Goal: Answer question/provide support

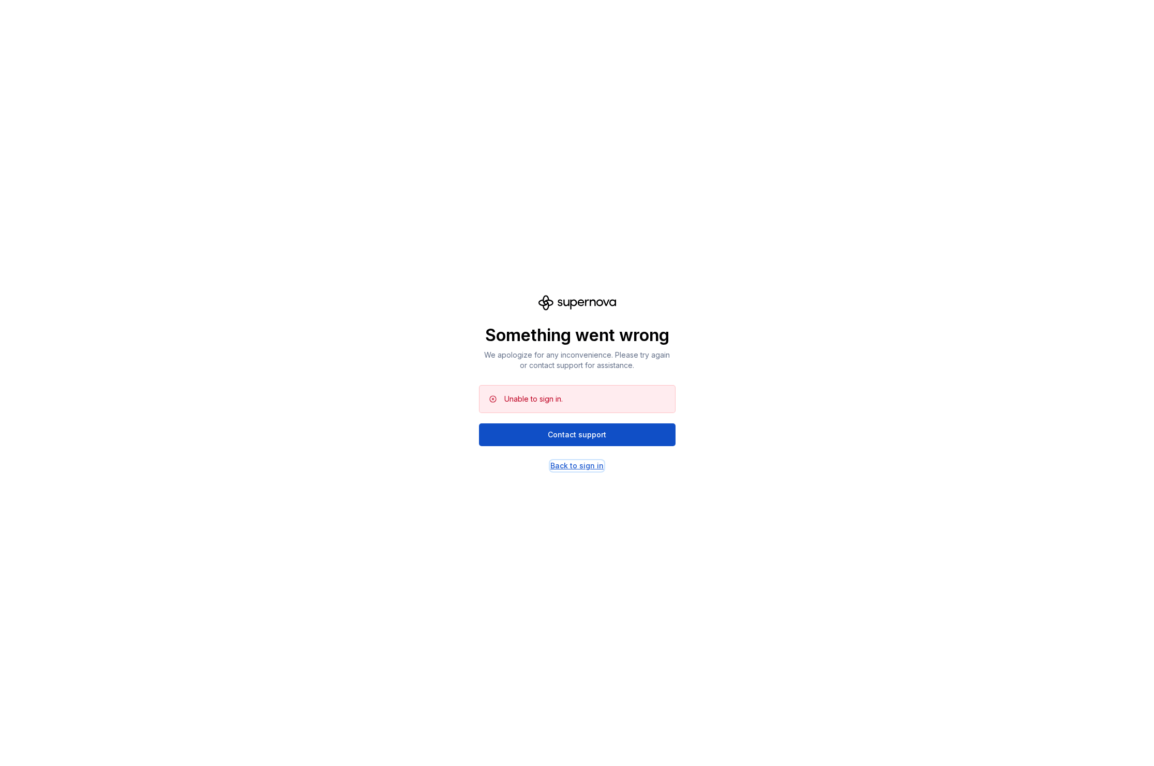
click at [569, 461] on div "Back to sign in" at bounding box center [577, 466] width 53 height 10
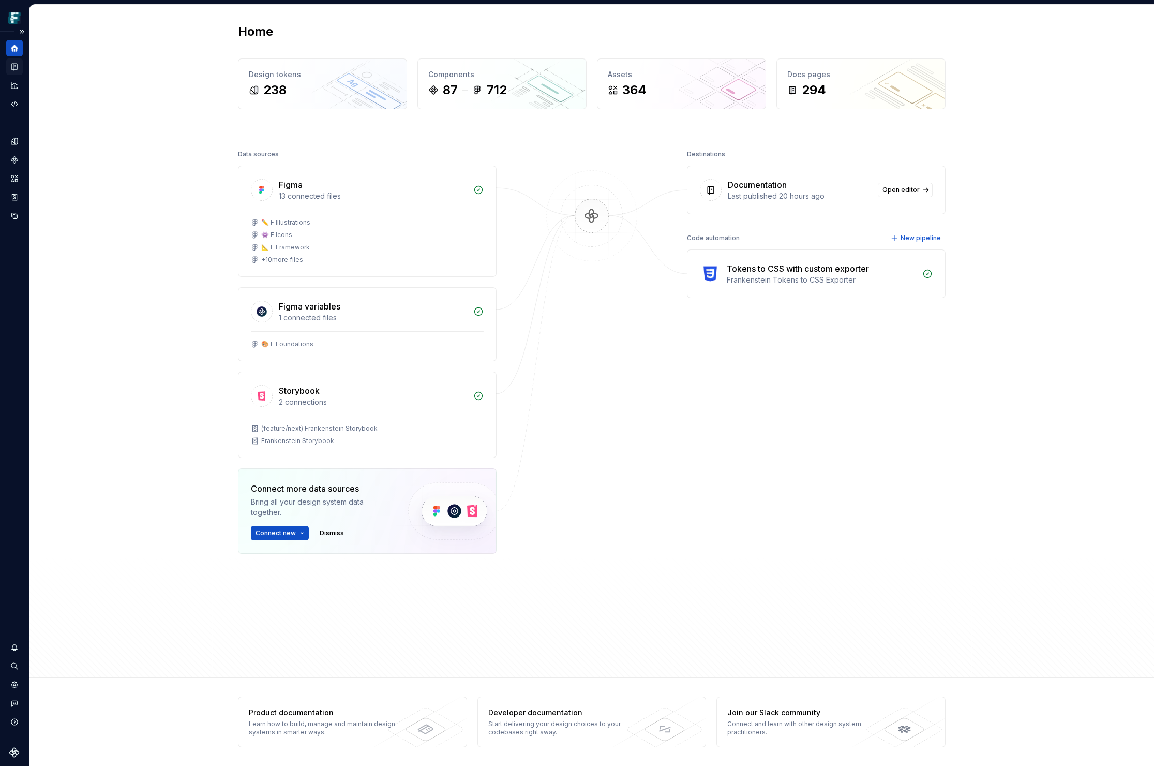
click at [18, 68] on icon "Documentation" at bounding box center [14, 66] width 9 height 9
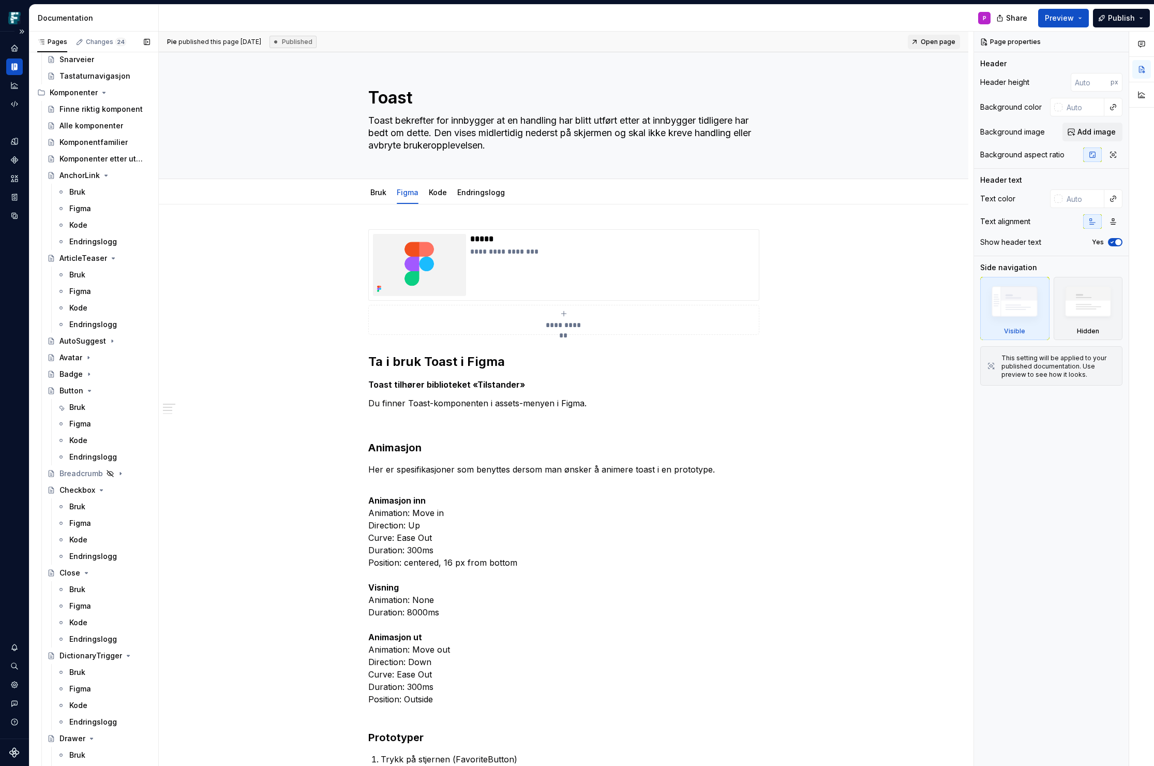
scroll to position [505, 0]
click at [70, 404] on div "Bruk" at bounding box center [77, 406] width 16 height 10
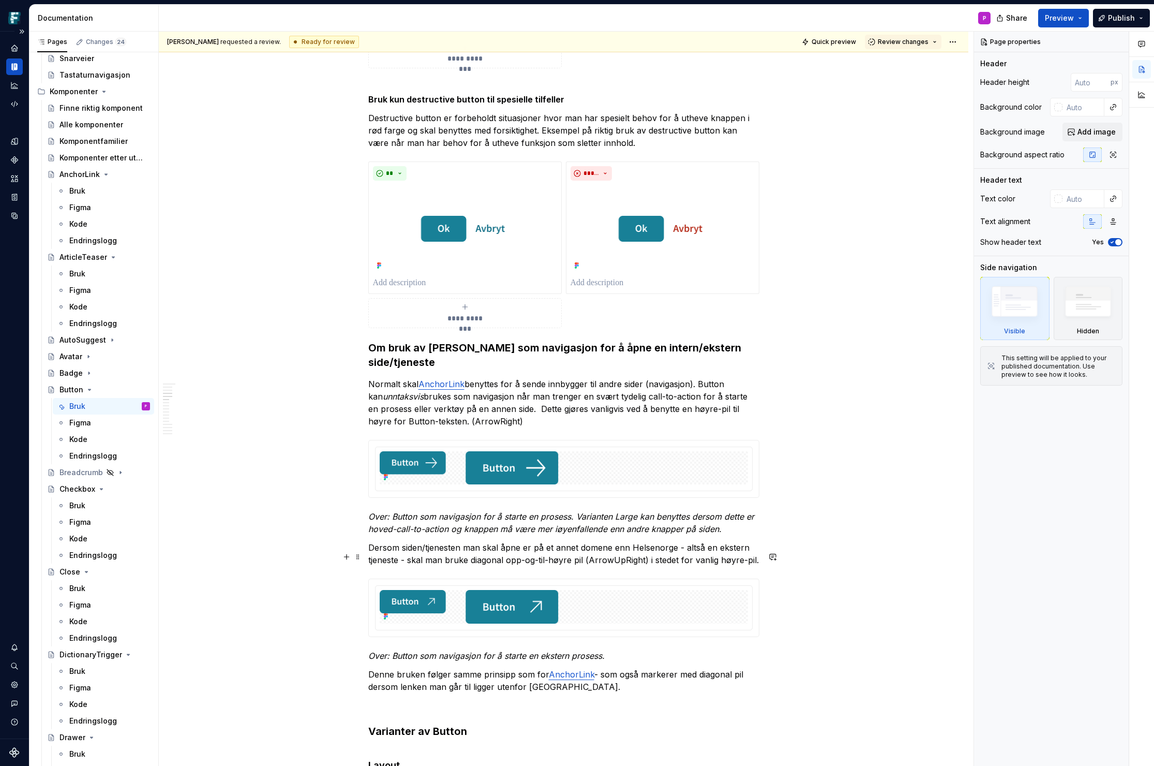
scroll to position [2250, 0]
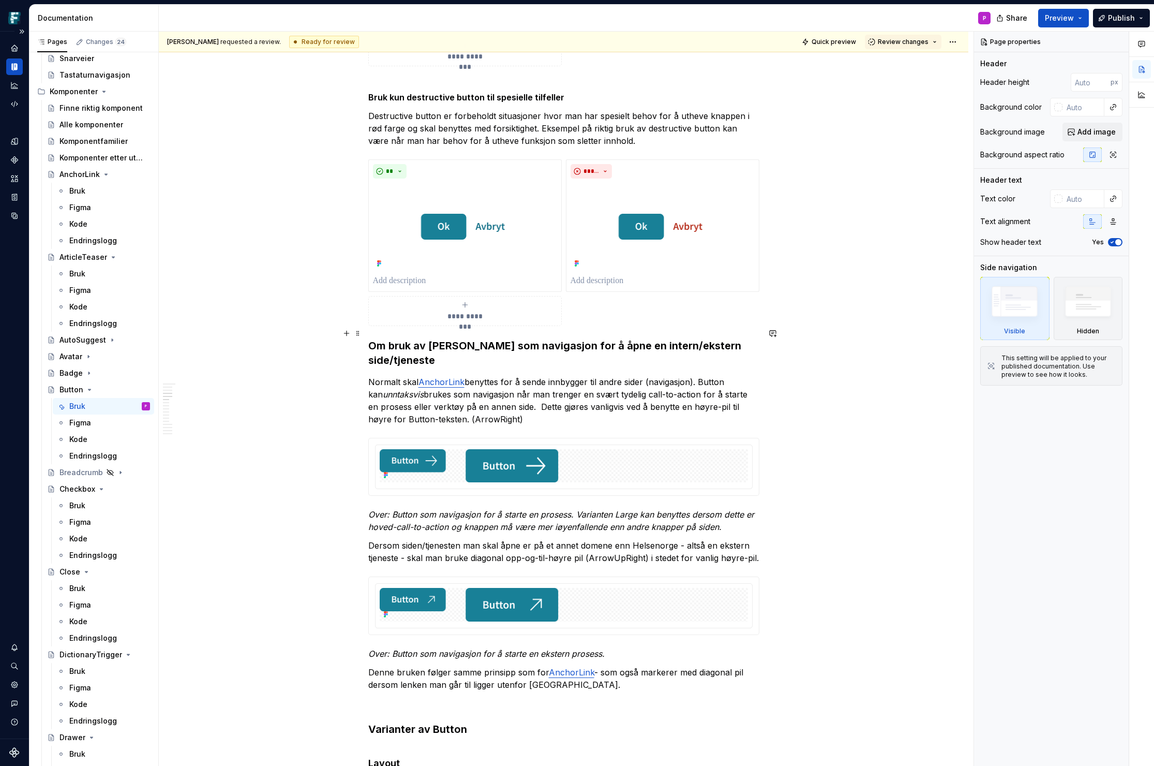
click at [372, 338] on h3 "Om bruk av [PERSON_NAME] som navigasjon for å åpne en intern/ekstern side/tjene…" at bounding box center [563, 352] width 391 height 29
type textarea "*"
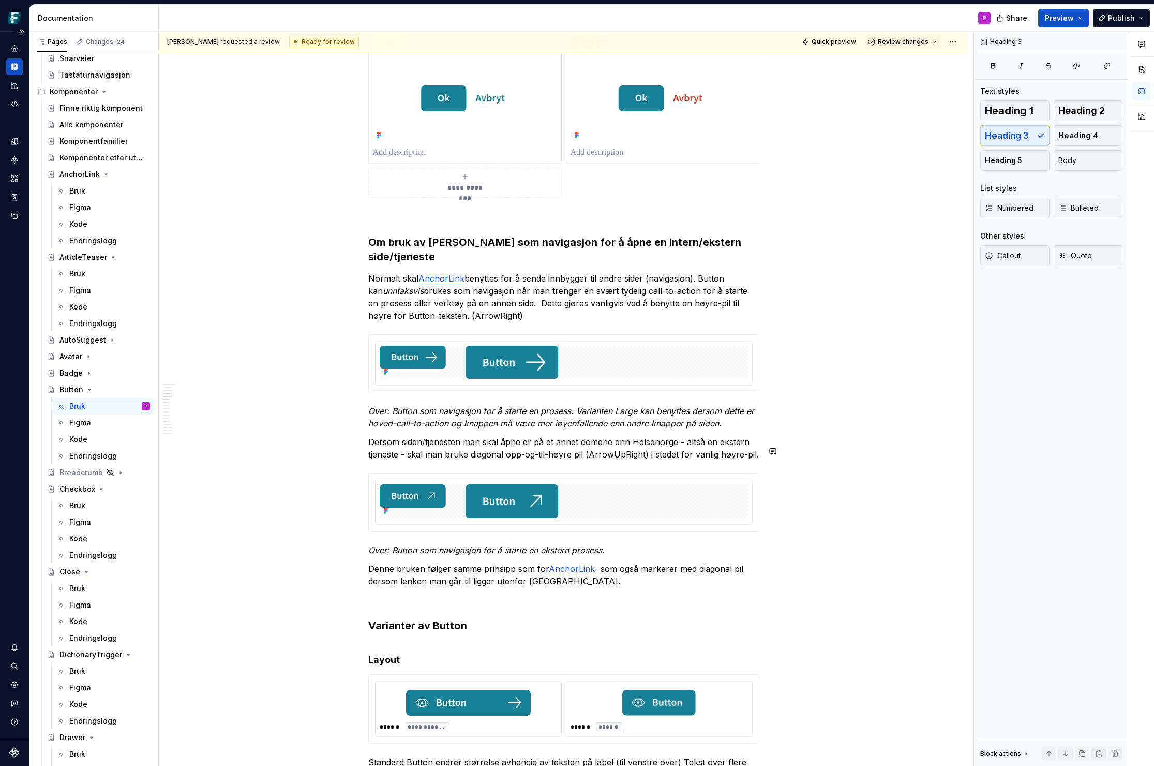
scroll to position [2372, 0]
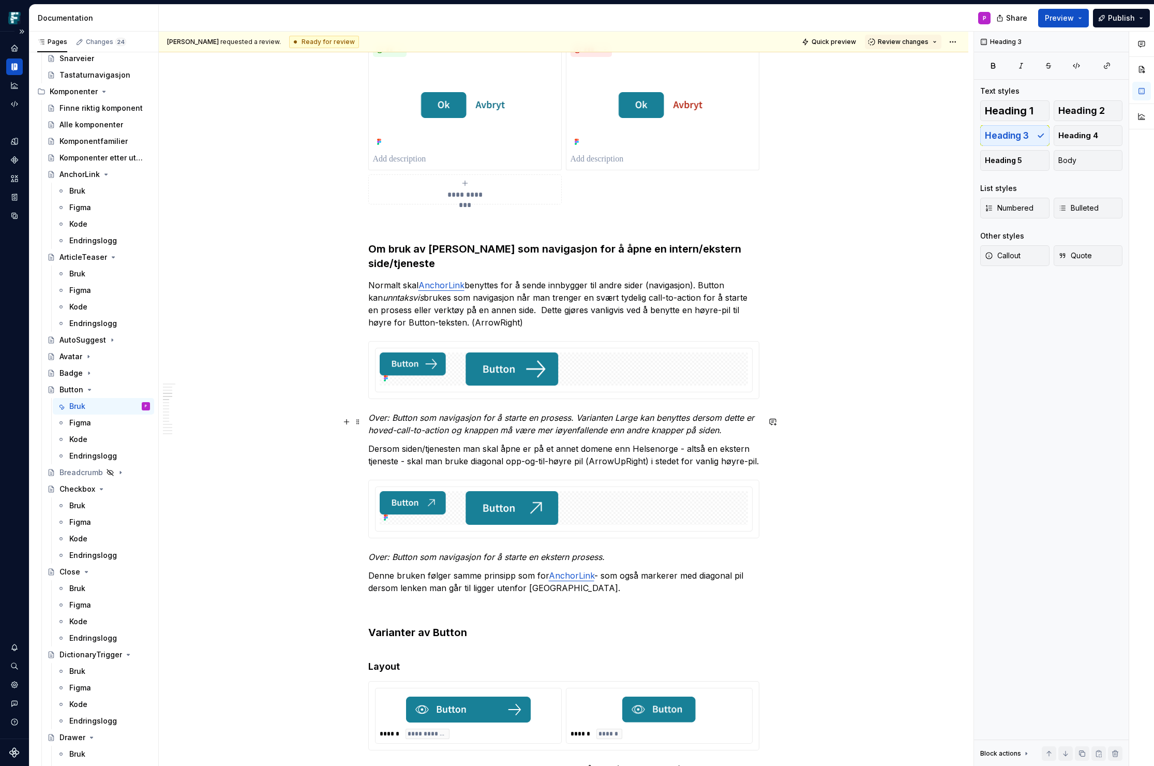
click at [371, 442] on p "Dersom siden/tjenesten man skal åpne er på et annet domene enn Helsenorge - alt…" at bounding box center [563, 454] width 391 height 25
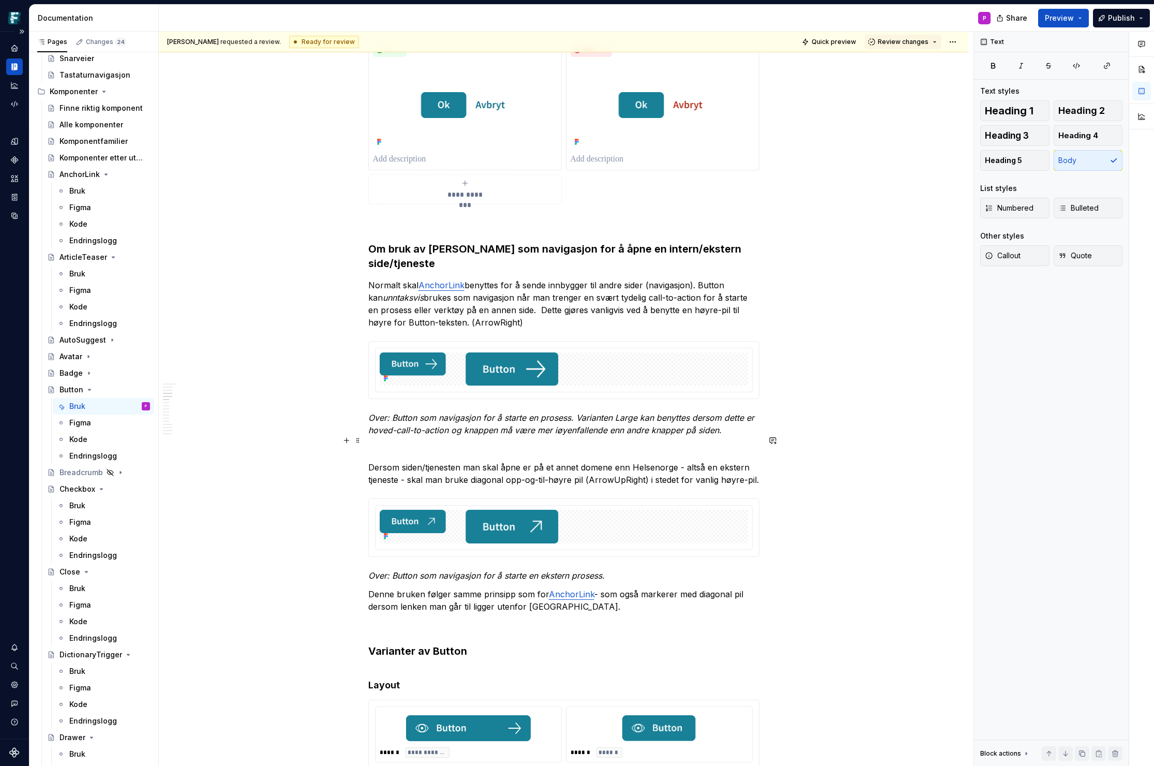
click at [682, 461] on p "Dersom siden/tjenesten man skal åpne er på et annet domene enn Helsenorge - alt…" at bounding box center [563, 473] width 391 height 25
click at [407, 461] on p "Dersom siden/tjenesten man skal åpne er på et annet domene enn Helsenorge – alt…" at bounding box center [563, 473] width 391 height 25
click at [372, 588] on p "Denne bruken følger samme prinsipp som for AnchorLink - som også markerer med d…" at bounding box center [563, 600] width 391 height 25
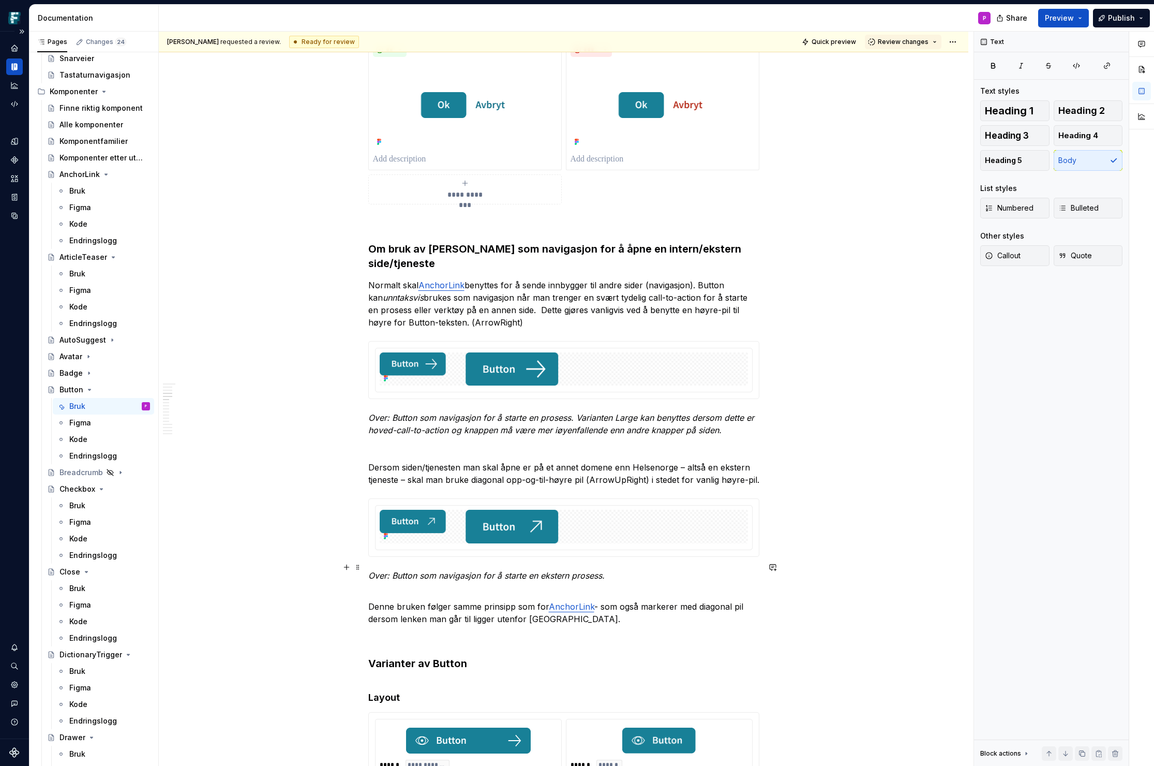
click at [600, 588] on p "Denne bruken følger samme prinsipp som for AnchorLink - som også markerer med d…" at bounding box center [563, 606] width 391 height 37
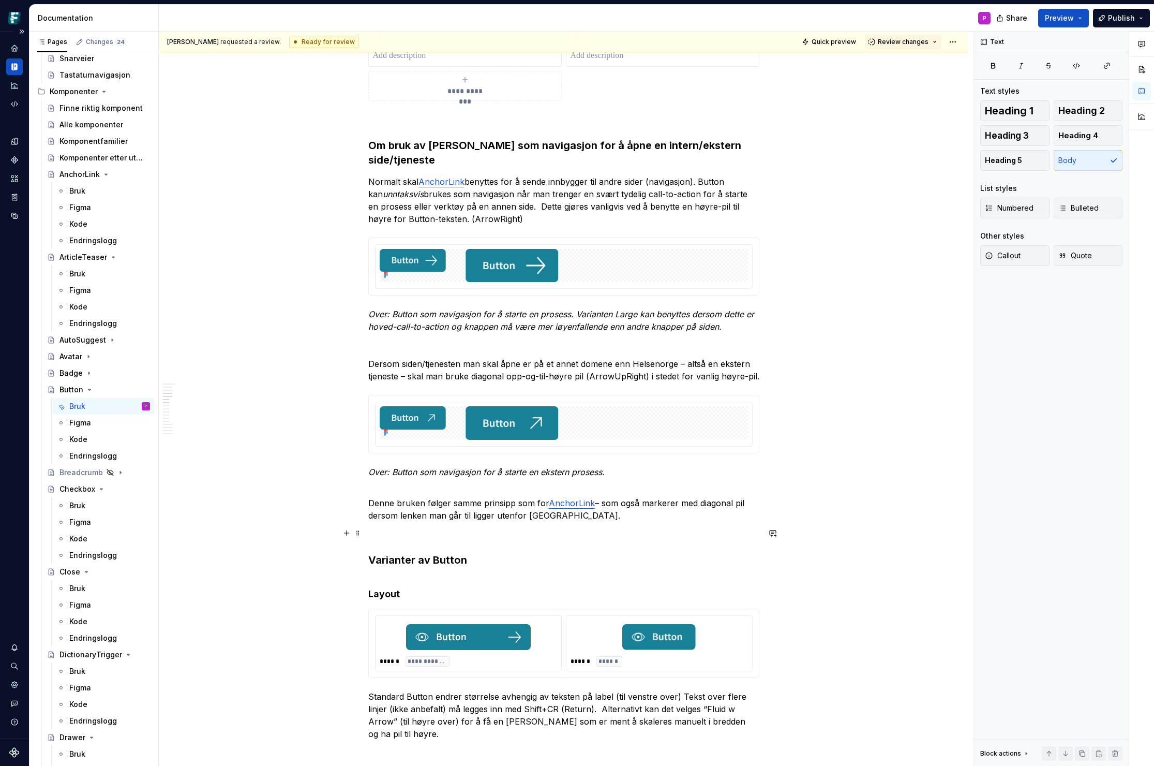
scroll to position [2476, 0]
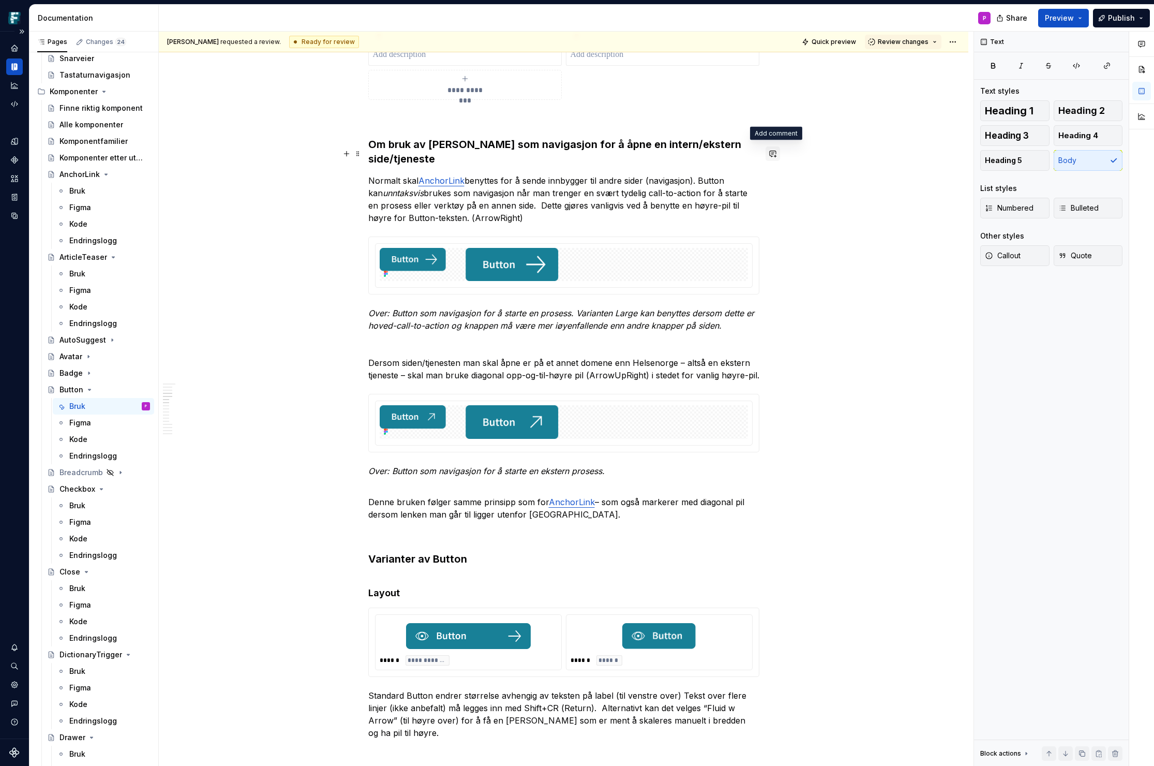
click at [777, 154] on button "button" at bounding box center [773, 153] width 14 height 14
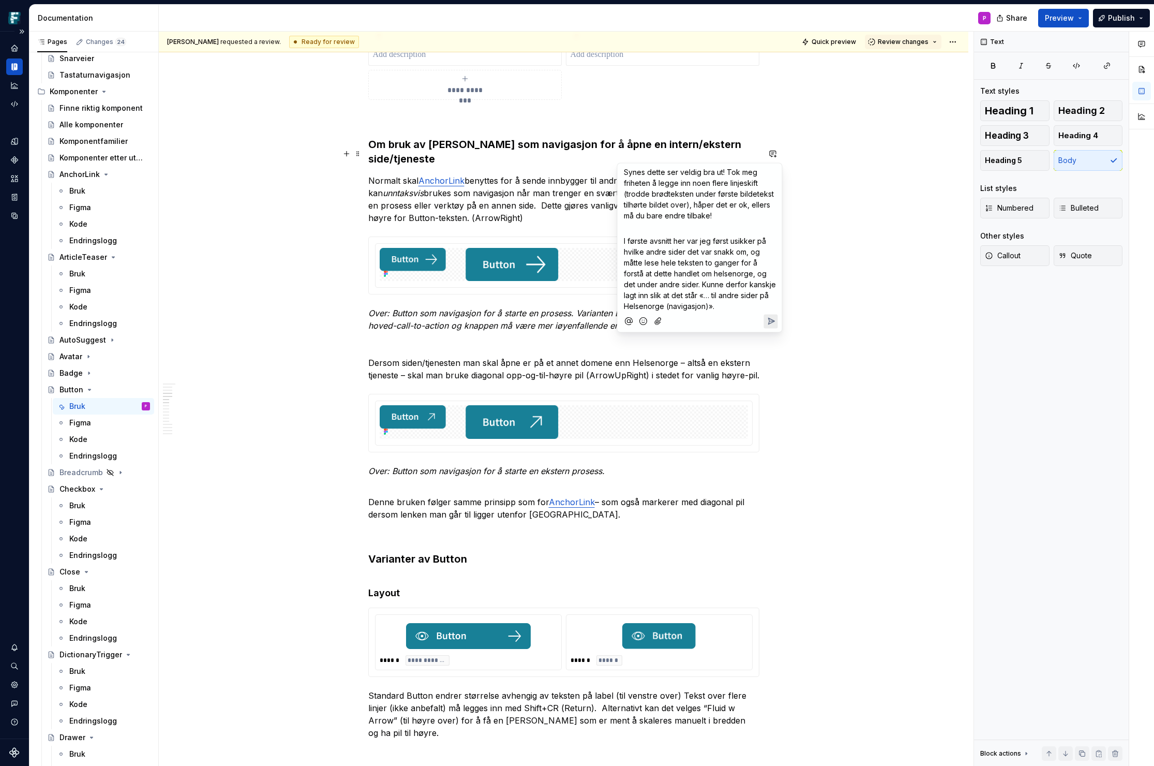
click at [744, 249] on span "I første avsnitt her var jeg først usikker på hvilke andre sider det var snakk …" at bounding box center [701, 273] width 154 height 74
click at [669, 284] on span "I første avsnitt her var jeg først usikker på hvilke andre sider det var snakk …" at bounding box center [700, 278] width 153 height 85
click at [755, 272] on p "I første avsnitt her var jeg først usikker på hvilke andre sider det var snakk …" at bounding box center [700, 278] width 152 height 87
drag, startPoint x: 704, startPoint y: 284, endPoint x: 641, endPoint y: 295, distance: 64.8
click at [641, 295] on span "I første avsnitt her var jeg først usikker på hvilke andre sider det var snakk …" at bounding box center [701, 278] width 154 height 85
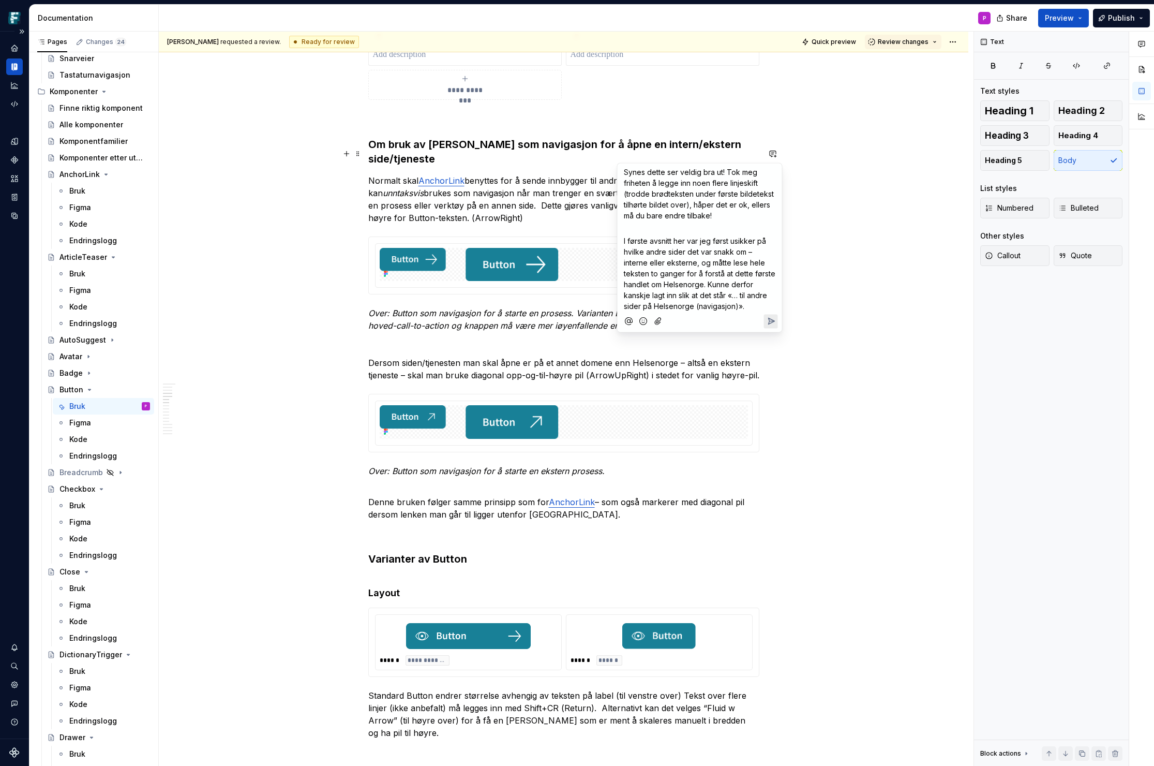
click at [750, 306] on p "I første avsnitt her var jeg først usikker på hvilke andre sider det var snakk …" at bounding box center [700, 273] width 152 height 76
click at [644, 357] on icon "Add emoji" at bounding box center [644, 357] width 10 height 10
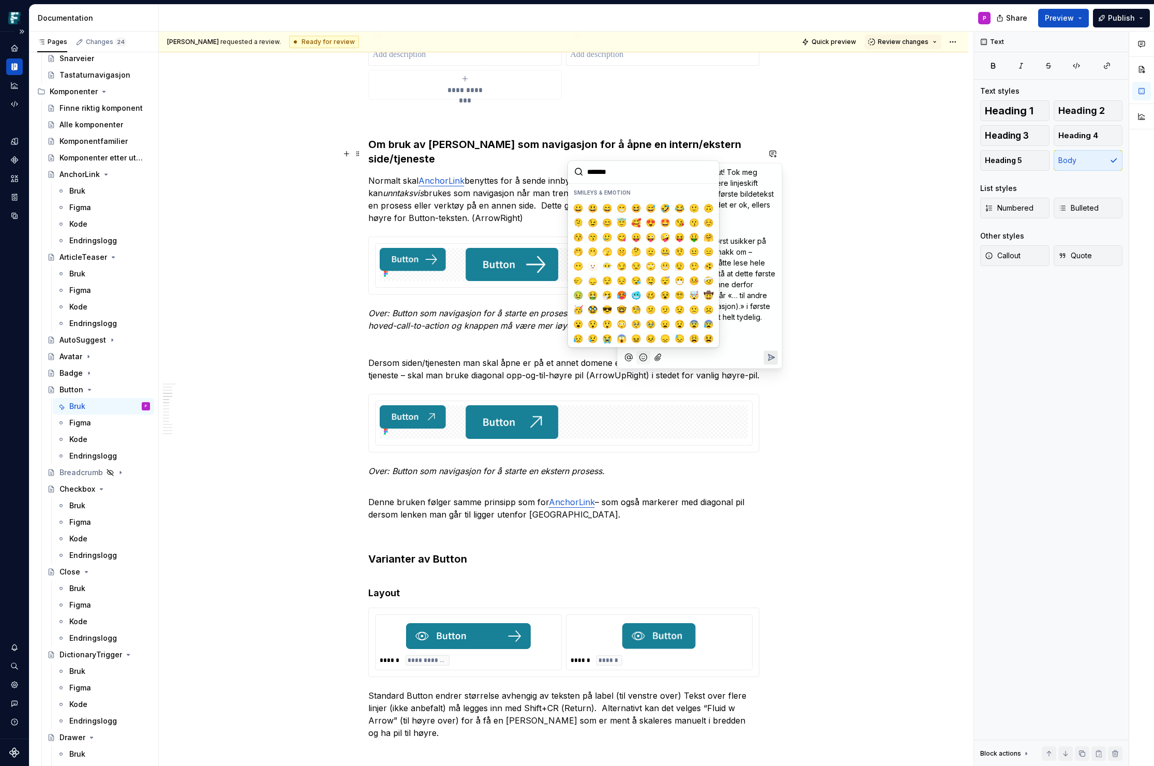
click at [644, 357] on icon "Add emoji" at bounding box center [644, 357] width 10 height 10
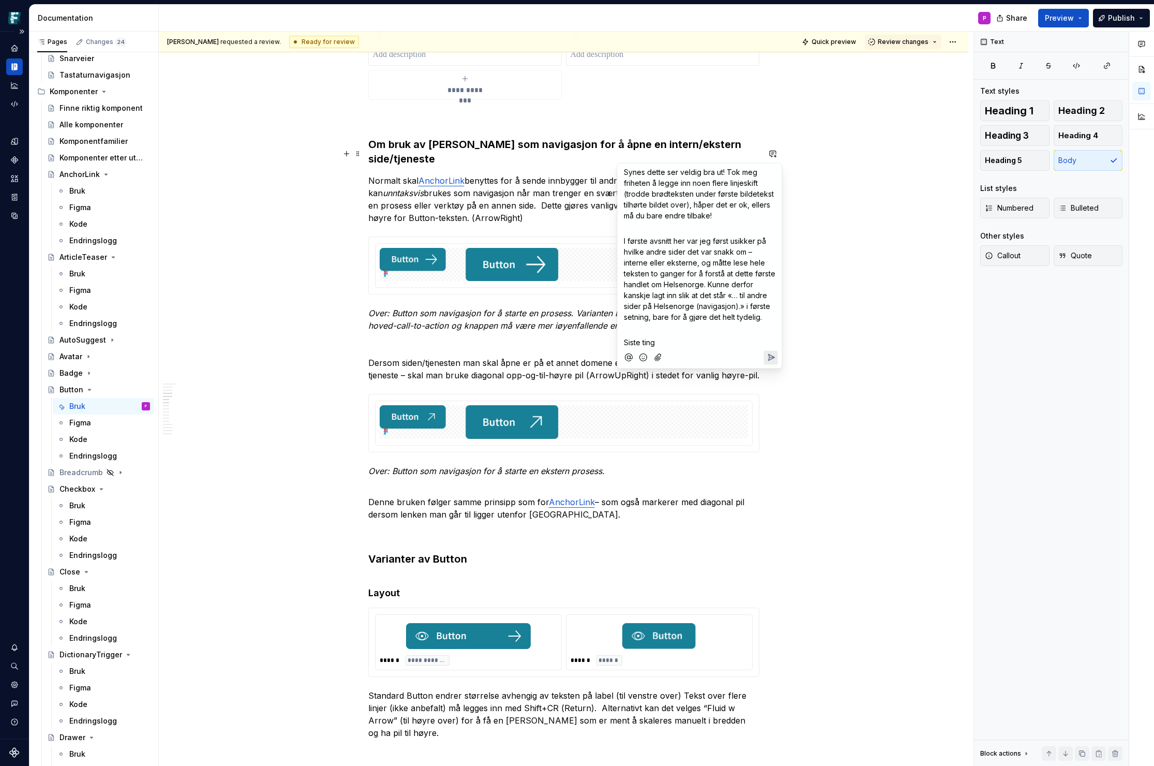
drag, startPoint x: 659, startPoint y: 342, endPoint x: 620, endPoint y: 343, distance: 38.8
click at [620, 343] on div "Synes dette ser veldig bra ut! Tok meg friheten å legge inn noen flere linjeski…" at bounding box center [700, 266] width 166 height 206
click at [637, 342] on span "Kan vurdere hvit bakgrunn på disse i og med vi har det ellers og det ikke er et…" at bounding box center [700, 353] width 152 height 31
click at [712, 353] on span "[PERSON_NAME] kanskje vurdere hvit bakgrunn på disse i og med vi har det ellers…" at bounding box center [700, 353] width 153 height 31
click at [624, 365] on span "[PERSON_NAME] kanskje vurdere hvit bakgrunn på disse i og med vi har det ellers…" at bounding box center [700, 358] width 153 height 41
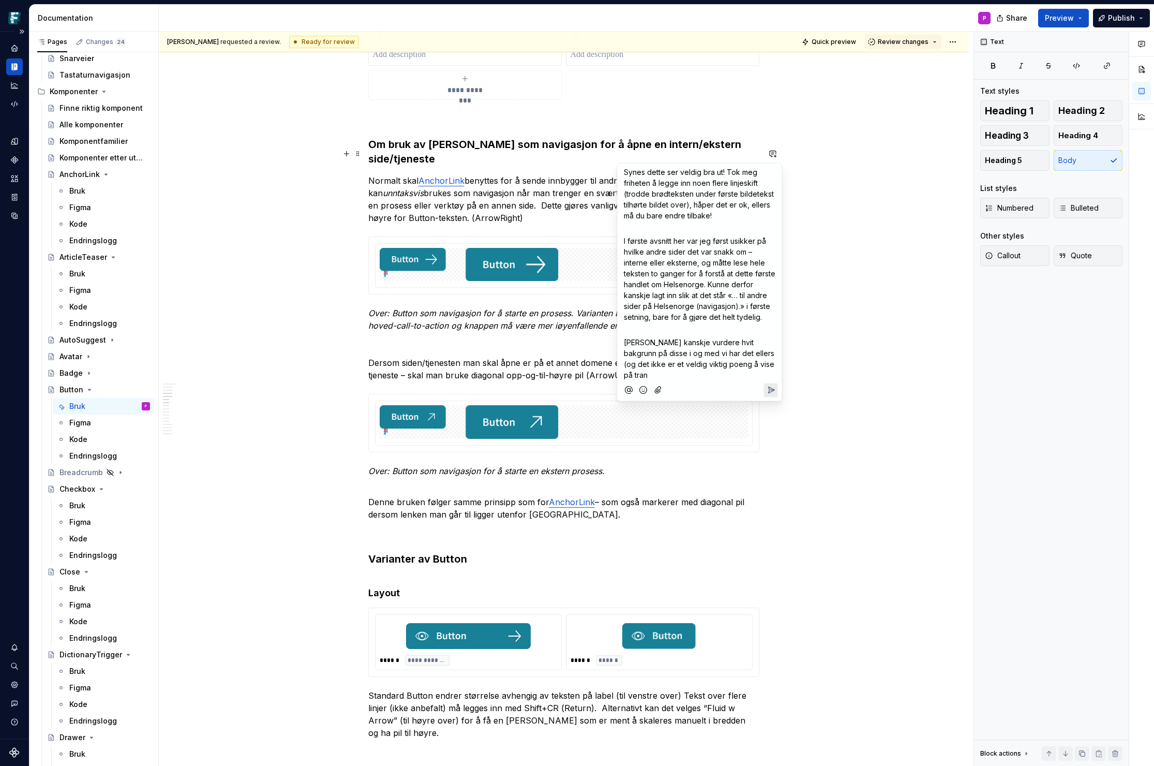
click at [742, 363] on p "[PERSON_NAME] kanskje vurdere hvit bakgrunn på disse i og med vi har det ellers…" at bounding box center [700, 358] width 152 height 43
drag, startPoint x: 716, startPoint y: 435, endPoint x: 729, endPoint y: 435, distance: 12.9
click at [729, 435] on span "I den generelle oversikten bør vi kanskje få med noe om når man skal åpne lenke…" at bounding box center [700, 447] width 152 height 31
click at [629, 446] on span "I den generelle oversikten kunne vi kanskje få med noe om når man skal åpne len…" at bounding box center [700, 447] width 153 height 31
click at [743, 411] on p "Veldig bra! Supert å få på plass!" at bounding box center [700, 411] width 152 height 11
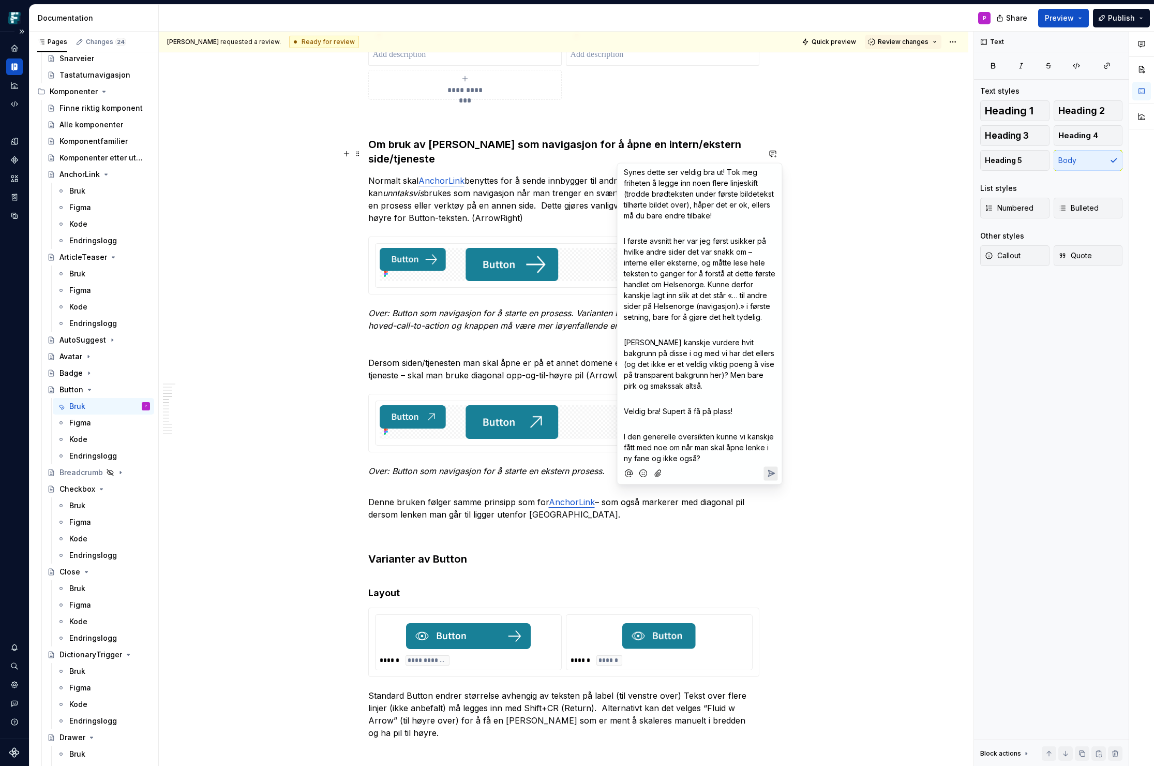
click at [771, 471] on icon "Send" at bounding box center [771, 473] width 6 height 6
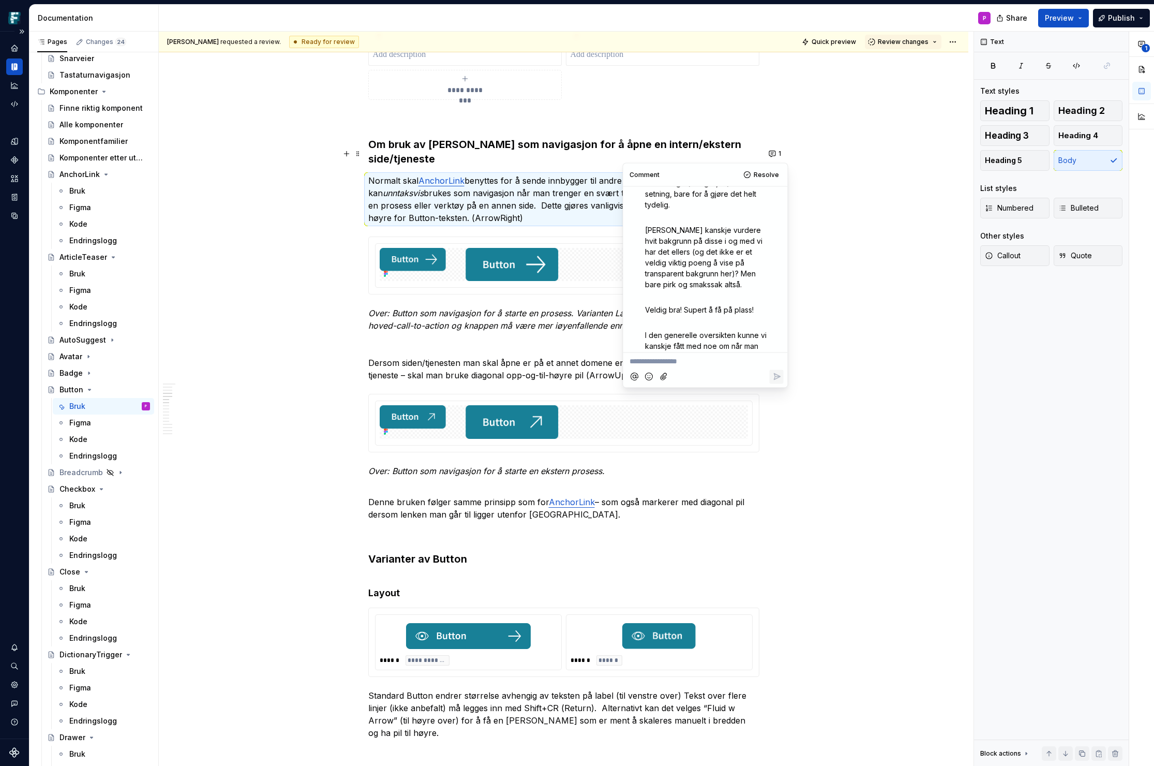
scroll to position [0, 0]
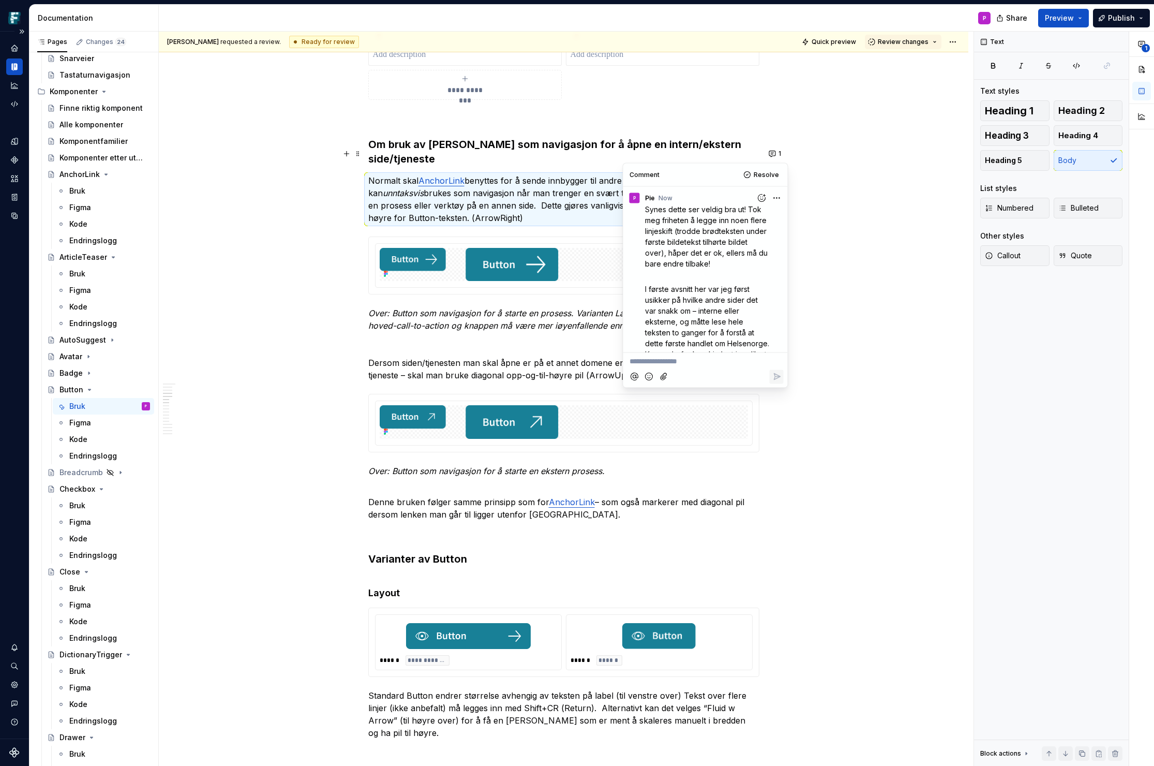
click at [776, 198] on html "Frankenstein P Design system data Documentation P Share Preview Publish Pages C…" at bounding box center [577, 383] width 1154 height 766
click at [753, 212] on span "Edit comment" at bounding box center [743, 217] width 49 height 10
click at [710, 278] on p "﻿" at bounding box center [708, 276] width 126 height 11
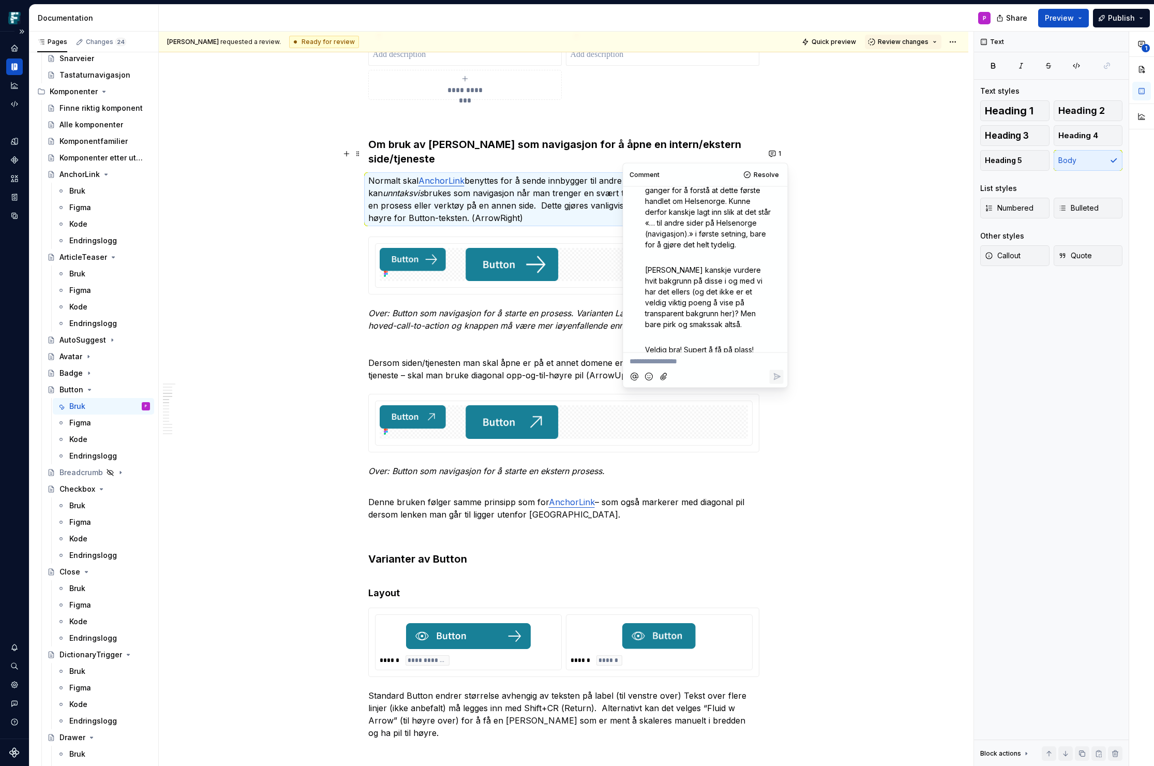
scroll to position [219, 0]
click at [672, 319] on p "I den generelle oversikten kunne vi kanskje fått med noe om når man skal åpne l…" at bounding box center [708, 313] width 126 height 43
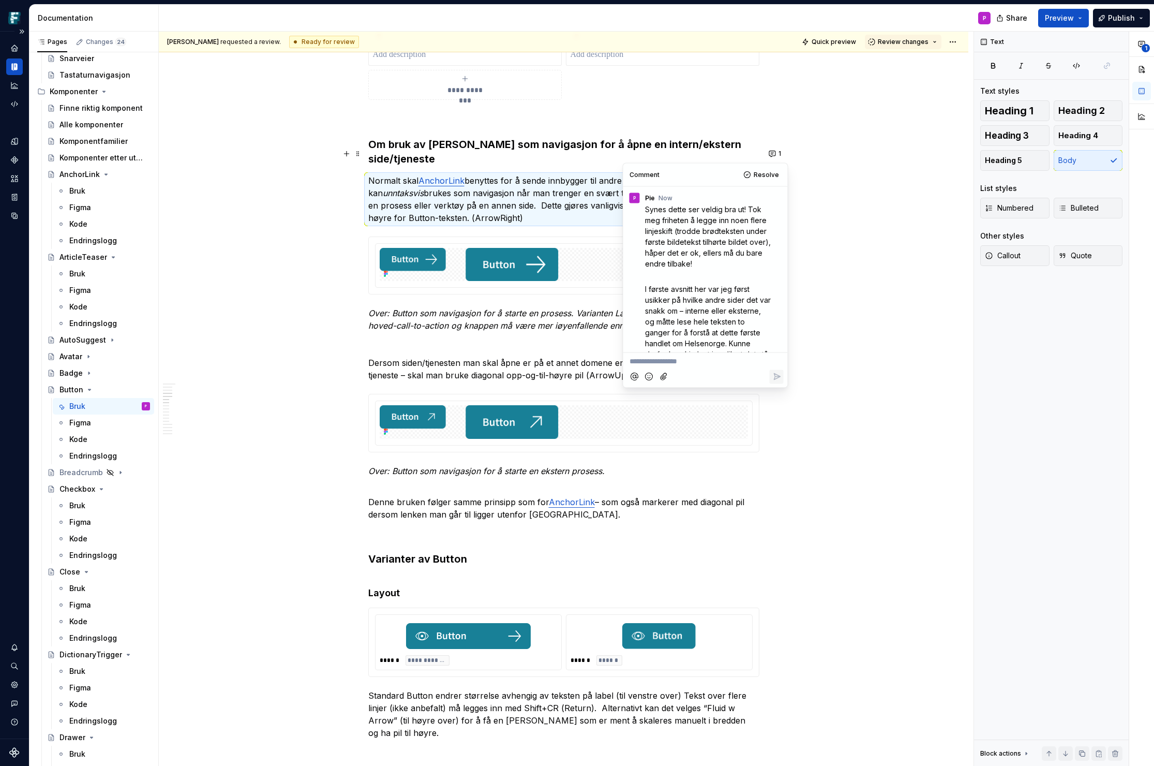
click at [647, 208] on span "Synes dette ser veldig bra ut! Tok meg friheten å legge inn noen flere linjeski…" at bounding box center [709, 235] width 128 height 63
click at [775, 197] on html "Frankenstein P Design system data Documentation P Share Preview Publish Pages C…" at bounding box center [577, 383] width 1154 height 766
click at [752, 217] on span "Edit comment" at bounding box center [743, 217] width 49 height 10
click at [646, 210] on span "Synes dette ser veldig bra ut! Tok meg friheten å legge inn noen flere linjeski…" at bounding box center [709, 235] width 128 height 63
click at [726, 286] on p "﻿" at bounding box center [708, 289] width 126 height 11
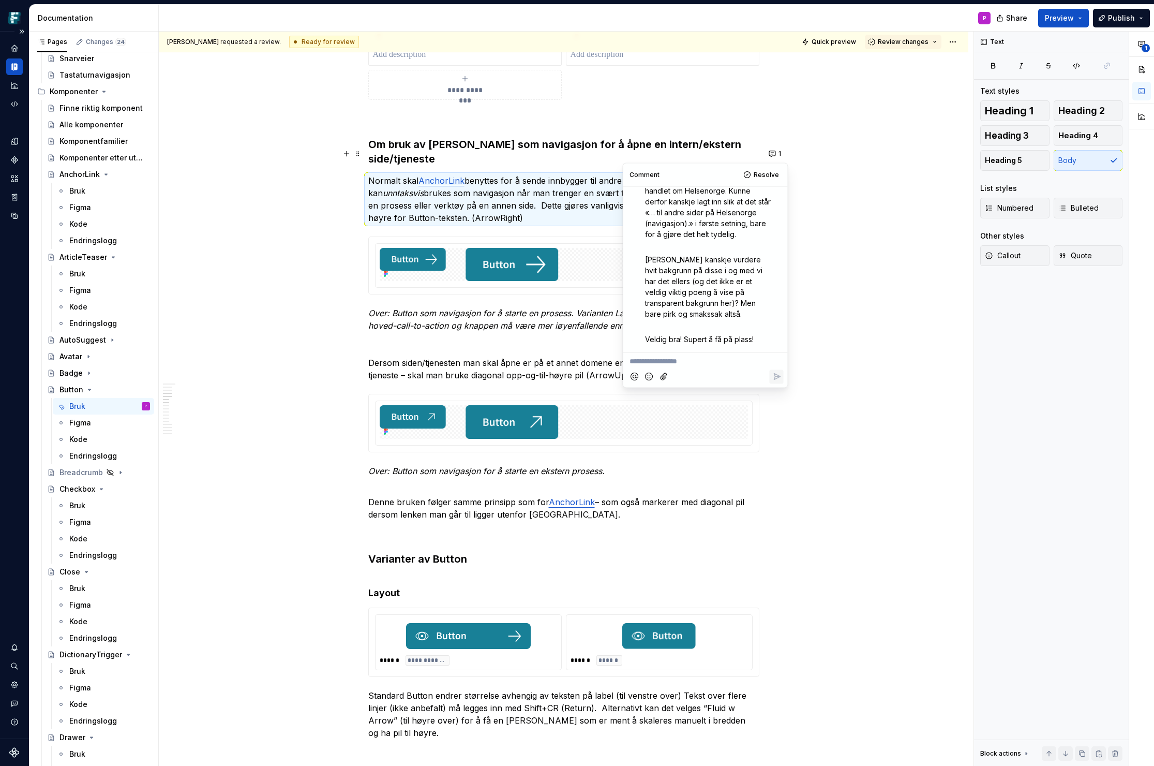
scroll to position [232, 0]
click at [775, 342] on icon "Save" at bounding box center [777, 347] width 10 height 10
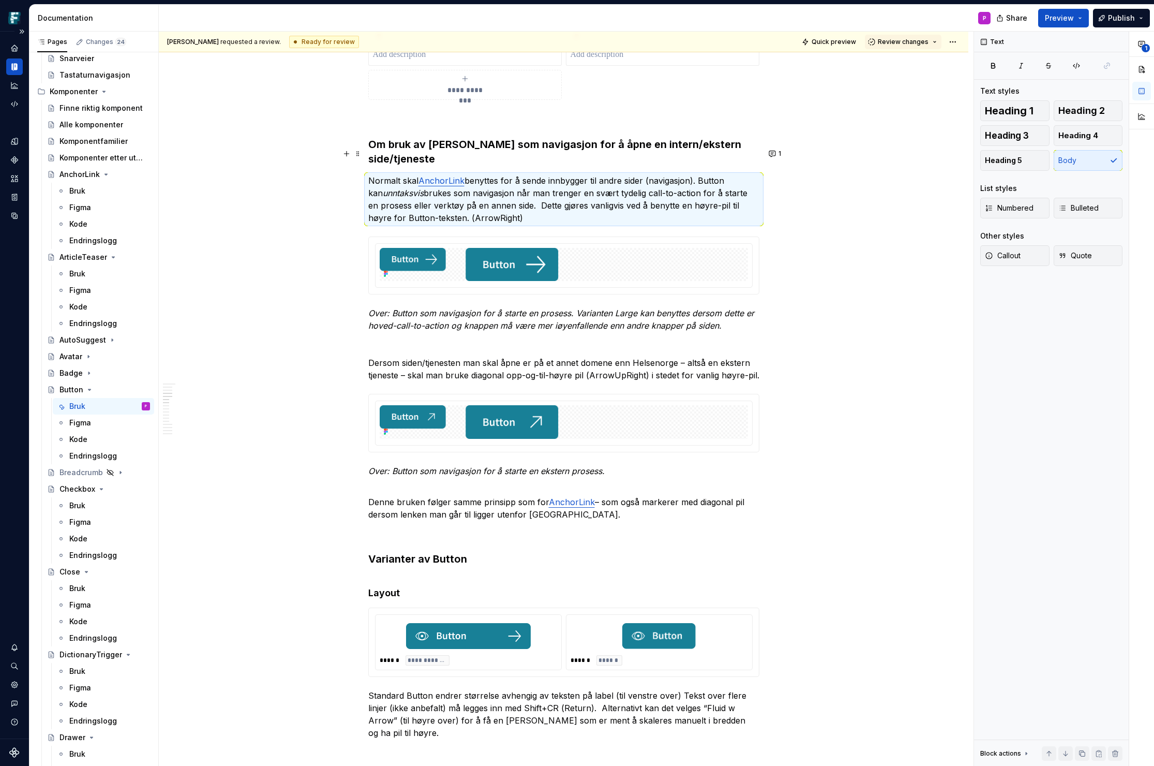
type textarea "*"
